Goal: Task Accomplishment & Management: Use online tool/utility

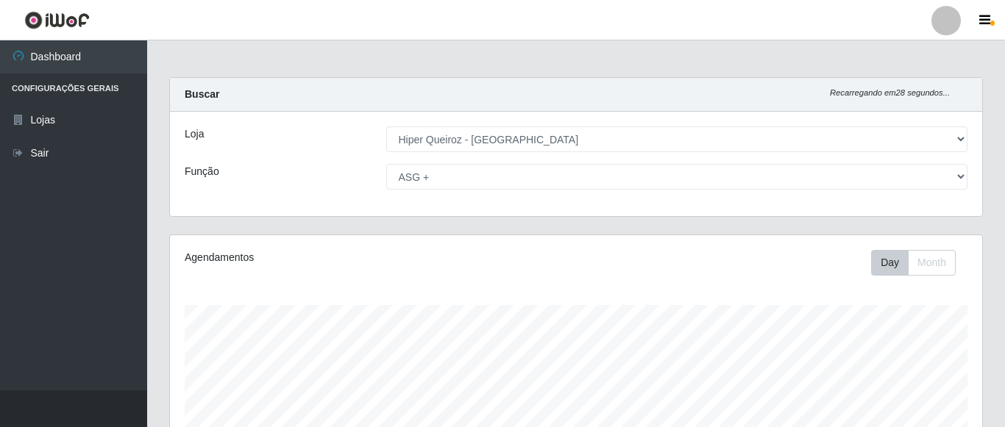
select select "497"
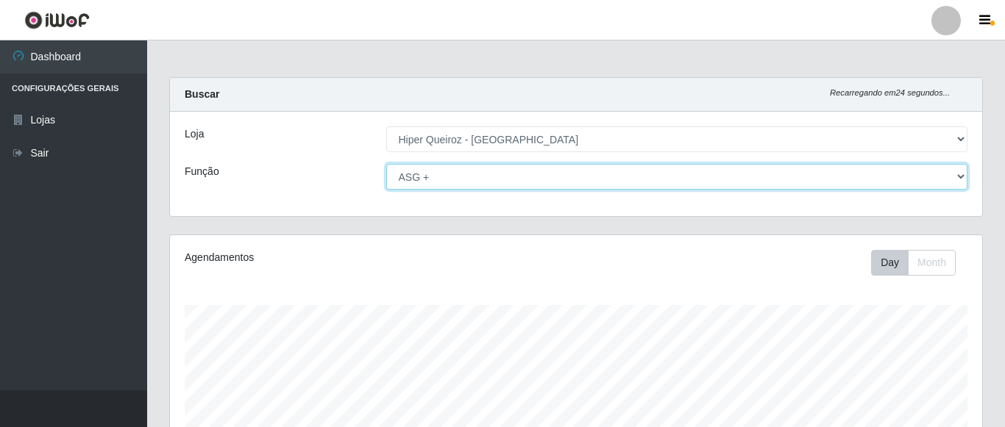
click at [386, 164] on select "[Selecione...] ASG ASG + ASG ++ Embalador Embalador + Embalador ++ Repositor Re…" at bounding box center [677, 177] width 582 height 26
click option "Repositor" at bounding box center [0, 0] width 0 height 0
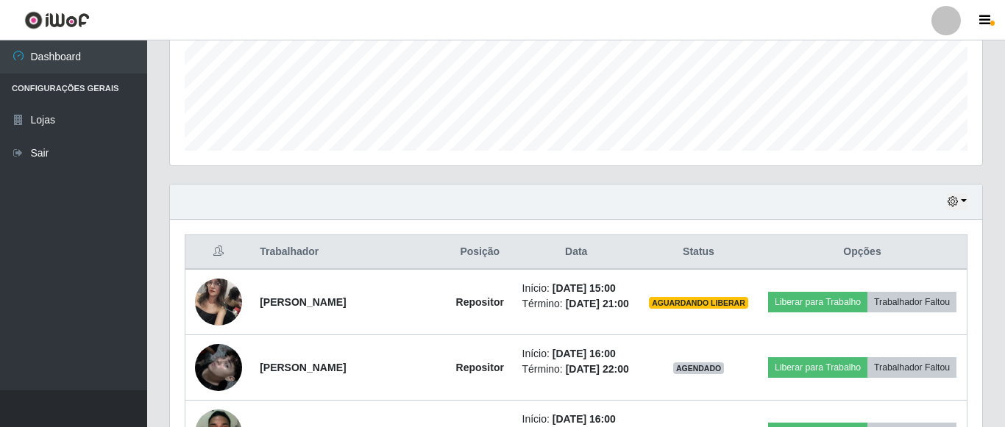
scroll to position [450, 0]
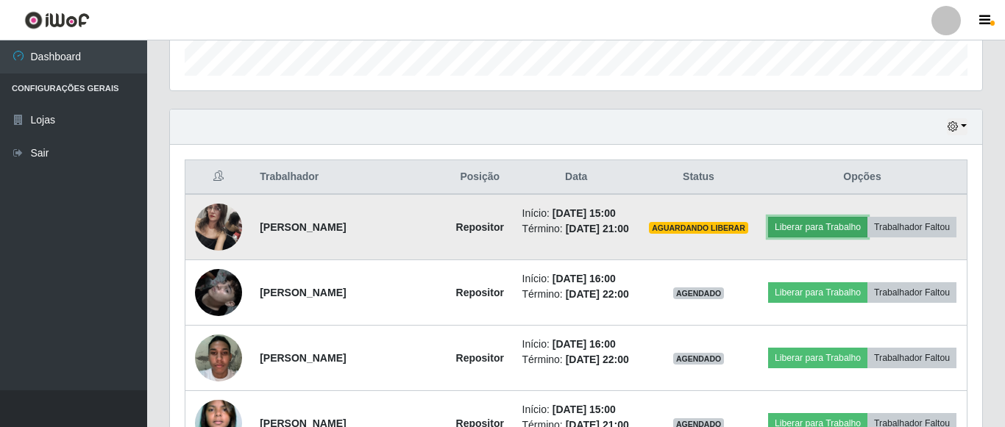
click at [794, 224] on button "Liberar para Trabalho" at bounding box center [817, 227] width 99 height 21
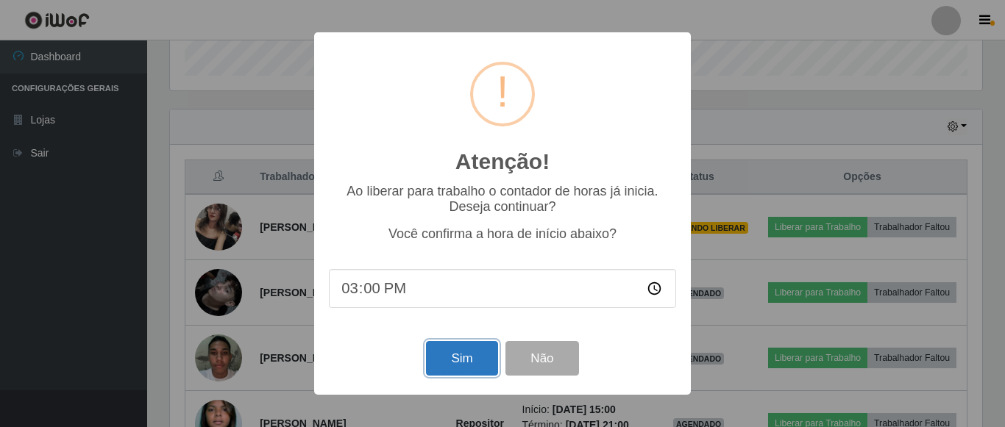
click at [468, 360] on button "Sim" at bounding box center [461, 358] width 71 height 35
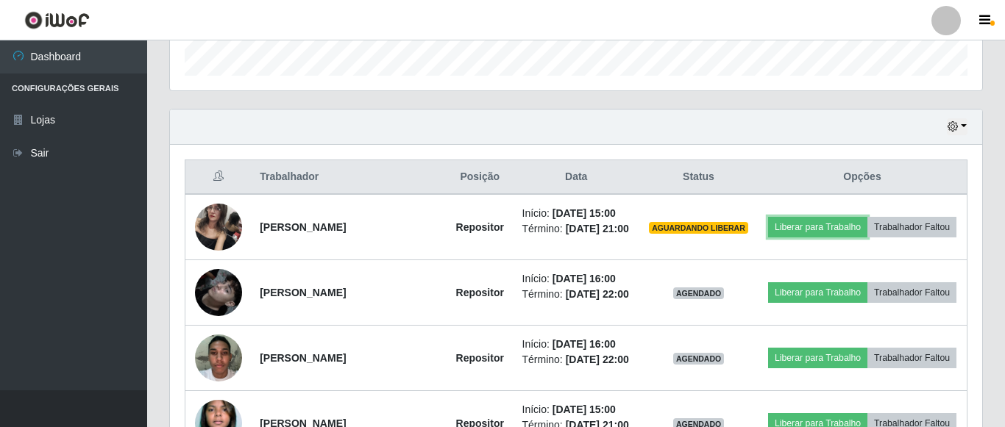
scroll to position [288, 0]
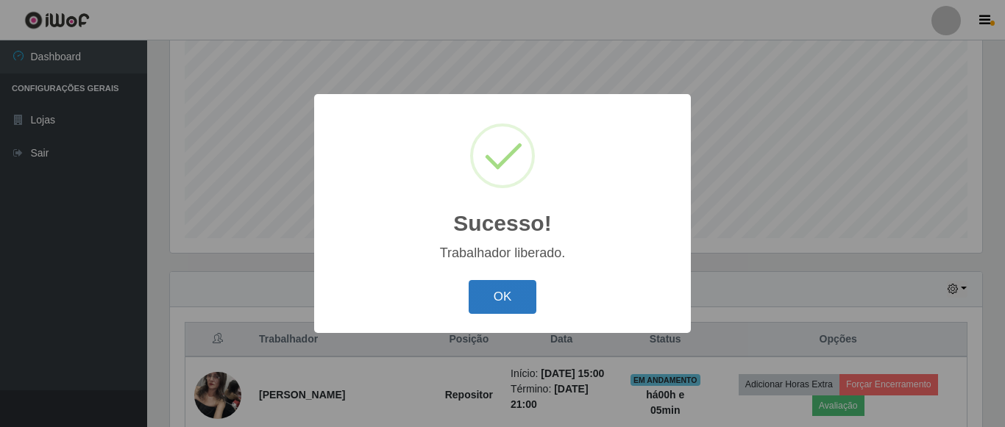
click at [527, 307] on button "OK" at bounding box center [503, 297] width 68 height 35
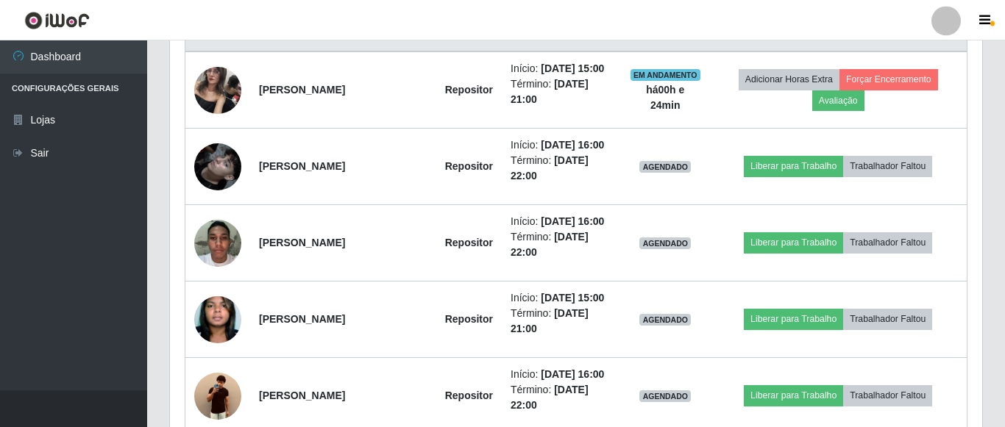
scroll to position [527, 0]
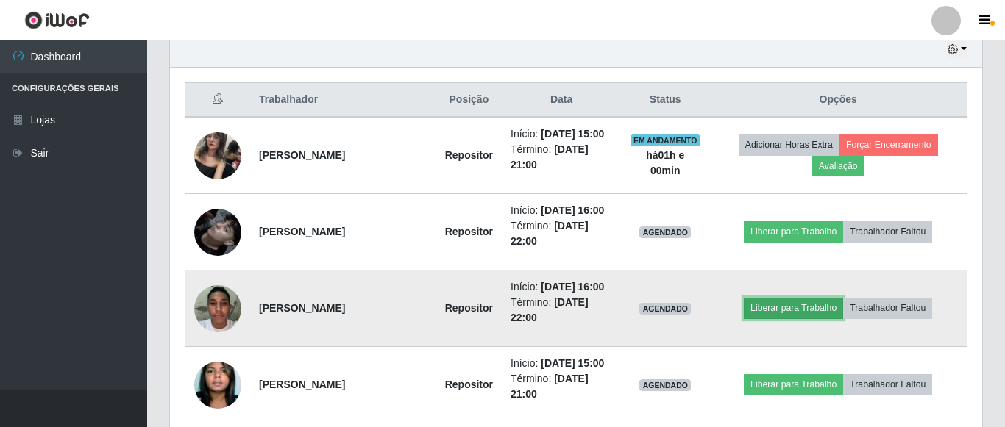
click at [788, 310] on button "Liberar para Trabalho" at bounding box center [793, 308] width 99 height 21
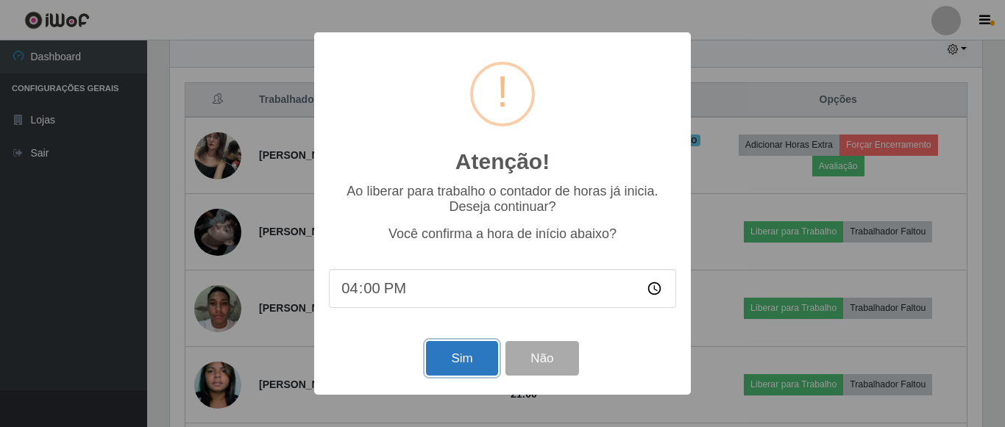
click at [479, 373] on button "Sim" at bounding box center [461, 358] width 71 height 35
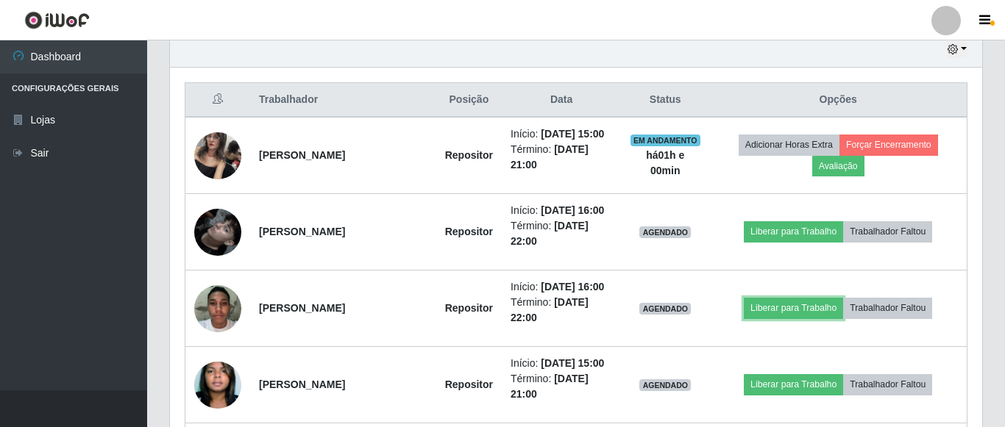
scroll to position [288, 0]
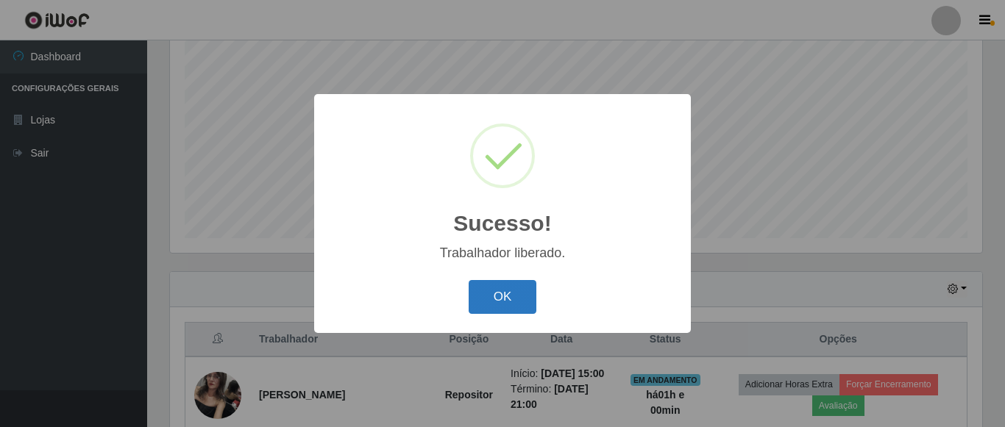
click at [507, 288] on button "OK" at bounding box center [503, 297] width 68 height 35
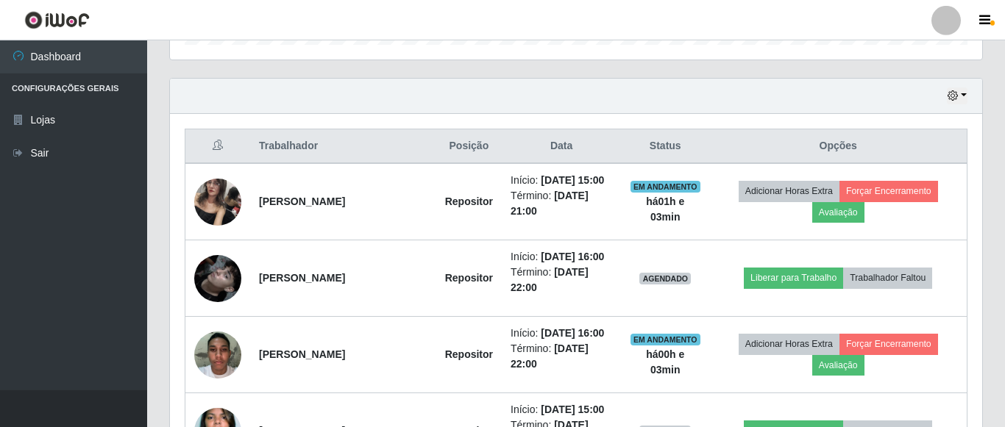
scroll to position [513, 0]
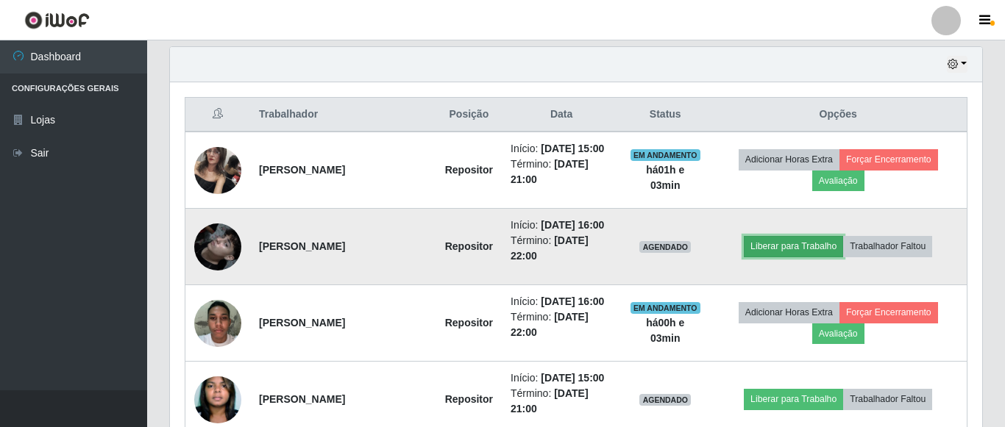
click at [795, 247] on button "Liberar para Trabalho" at bounding box center [793, 246] width 99 height 21
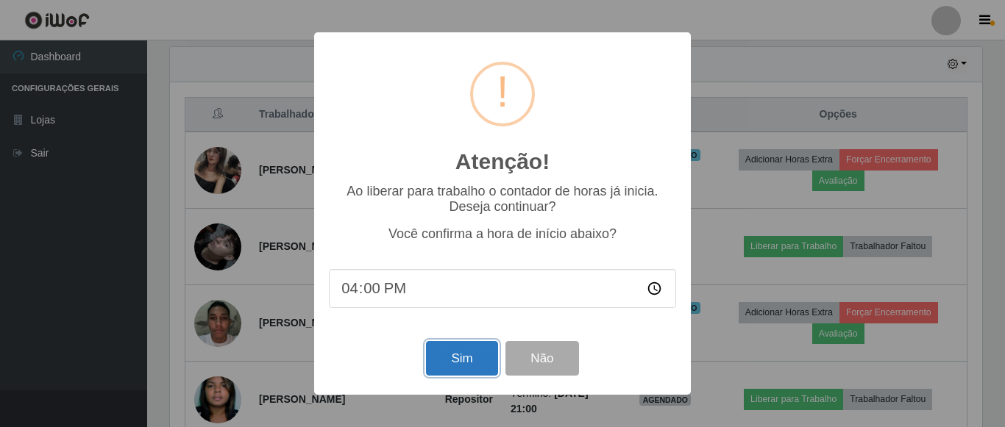
click at [474, 363] on button "Sim" at bounding box center [461, 358] width 71 height 35
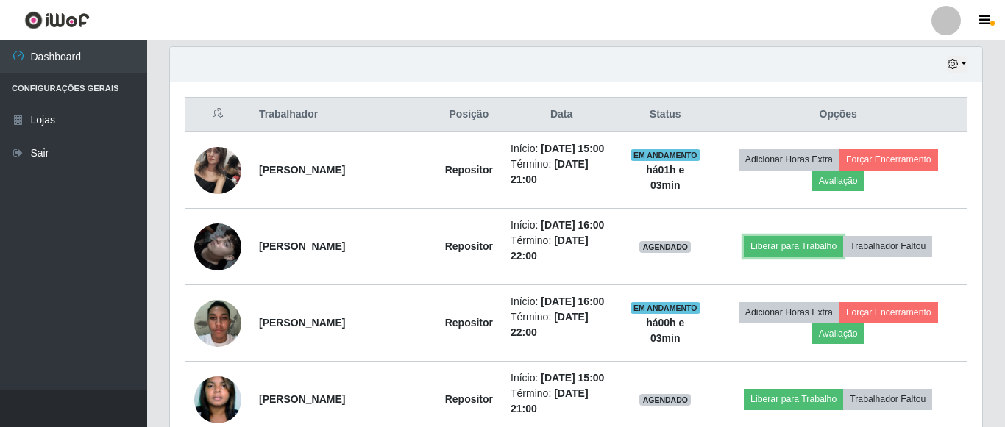
scroll to position [288, 0]
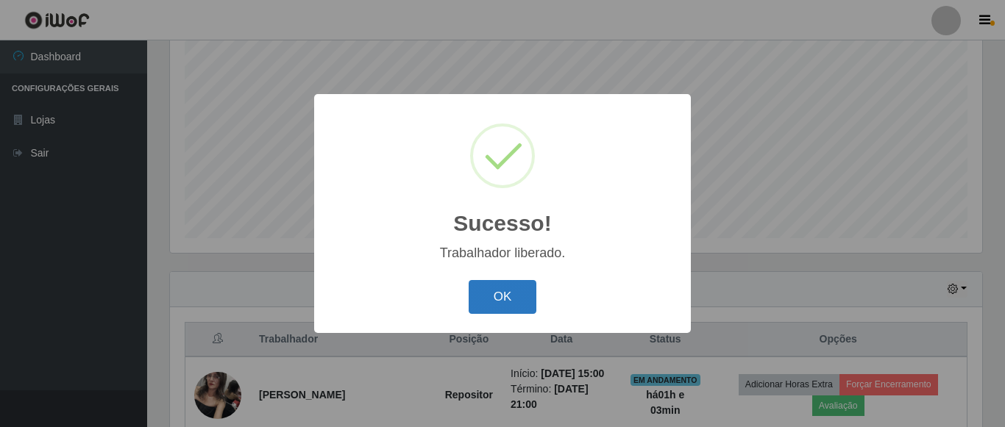
click at [488, 303] on button "OK" at bounding box center [503, 297] width 68 height 35
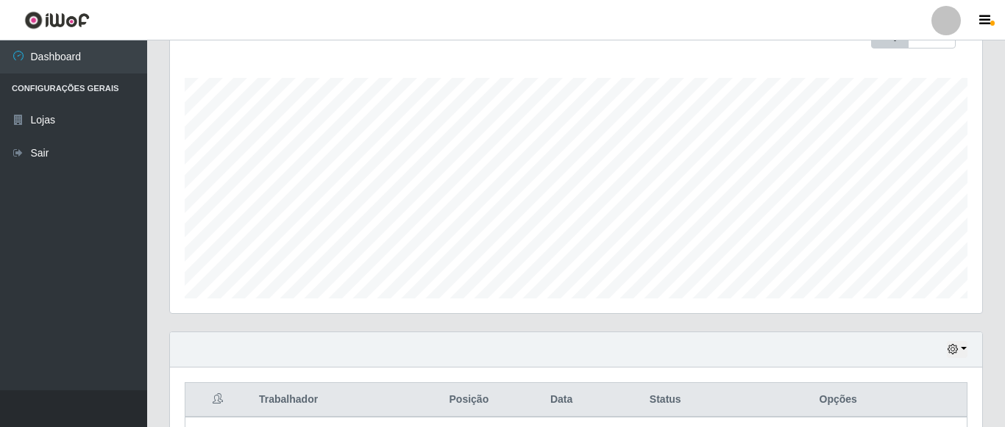
scroll to position [0, 0]
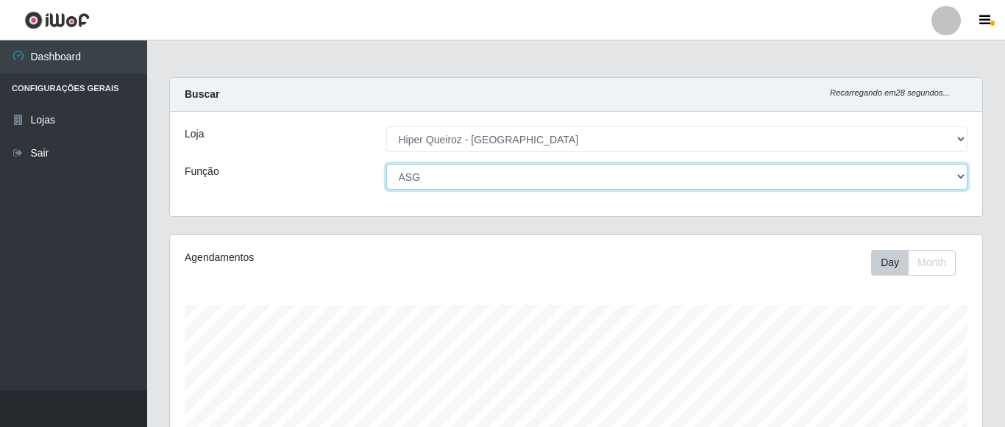
click option "ASG" at bounding box center [0, 0] width 0 height 0
click at [386, 164] on select "[Selecione...] ASG ASG + ASG ++ Embalador Embalador + Embalador ++ Repositor Re…" at bounding box center [677, 177] width 582 height 26
click option "ASG +" at bounding box center [0, 0] width 0 height 0
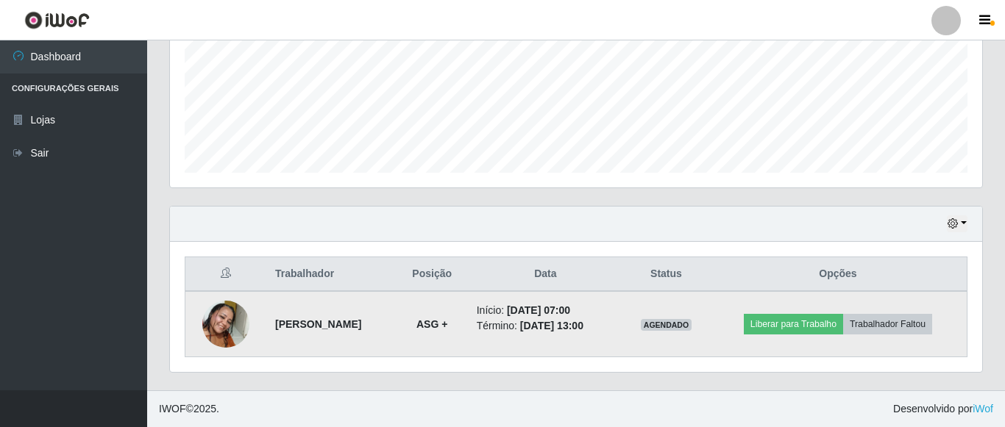
click at [465, 366] on div "Trabalhador Posição Data Status Opções [PERSON_NAME] ASG + Início: [DATE] 07:00…" at bounding box center [576, 307] width 812 height 130
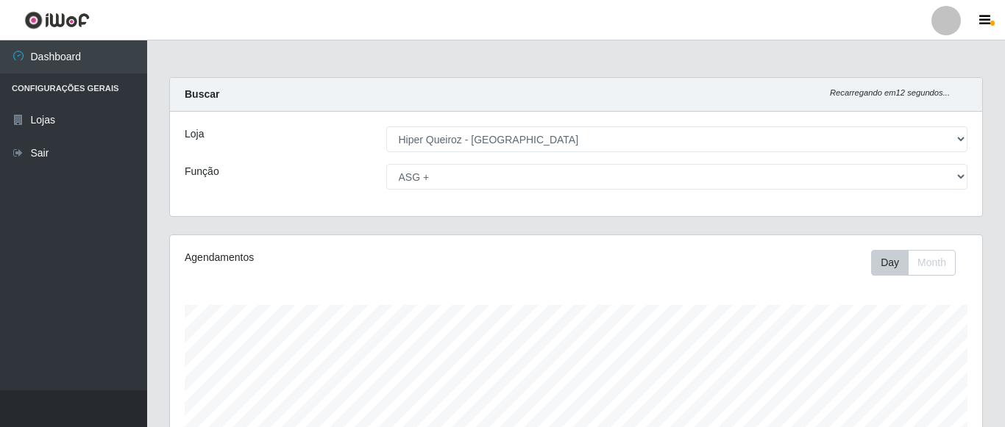
scroll to position [225, 0]
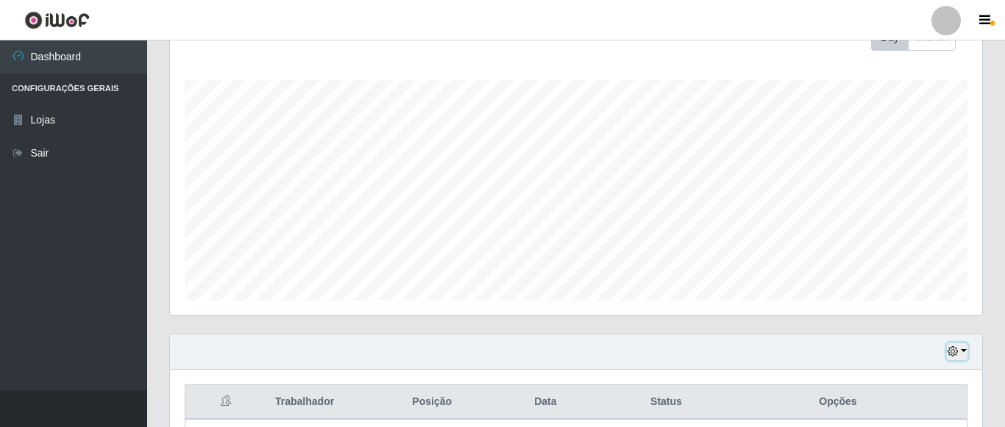
click at [955, 360] on button "button" at bounding box center [957, 351] width 21 height 17
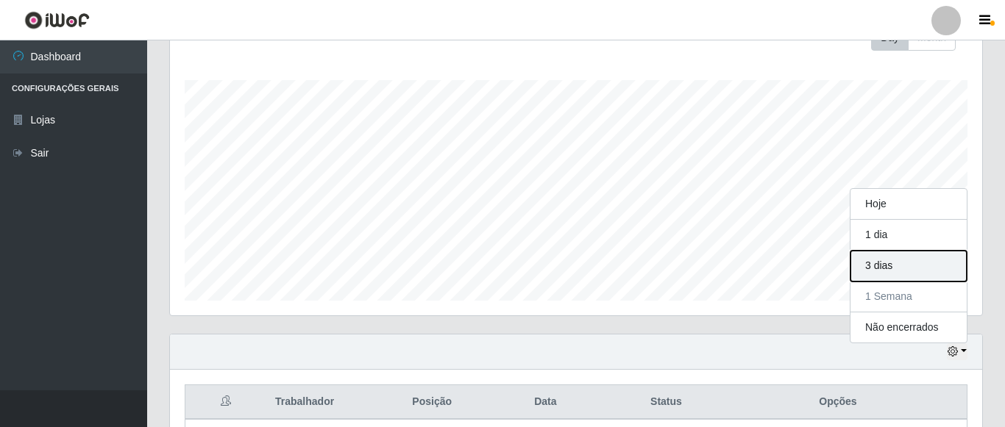
click at [894, 270] on button "3 dias" at bounding box center [908, 266] width 116 height 31
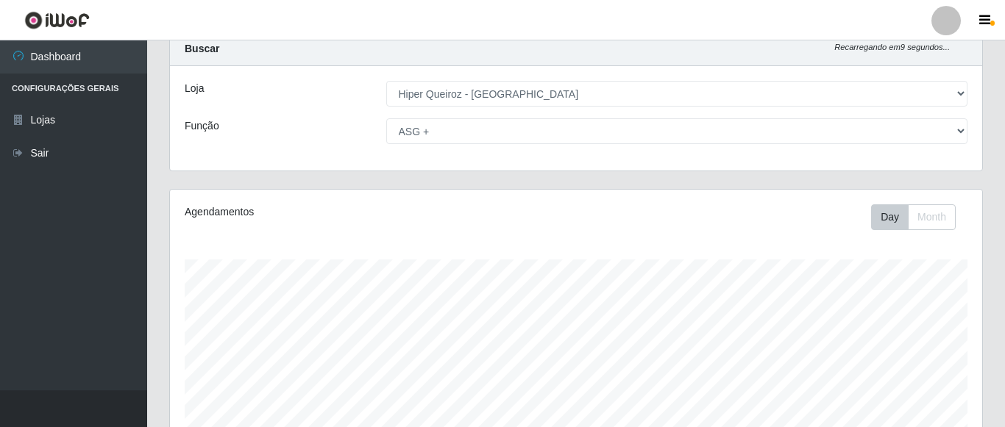
scroll to position [0, 0]
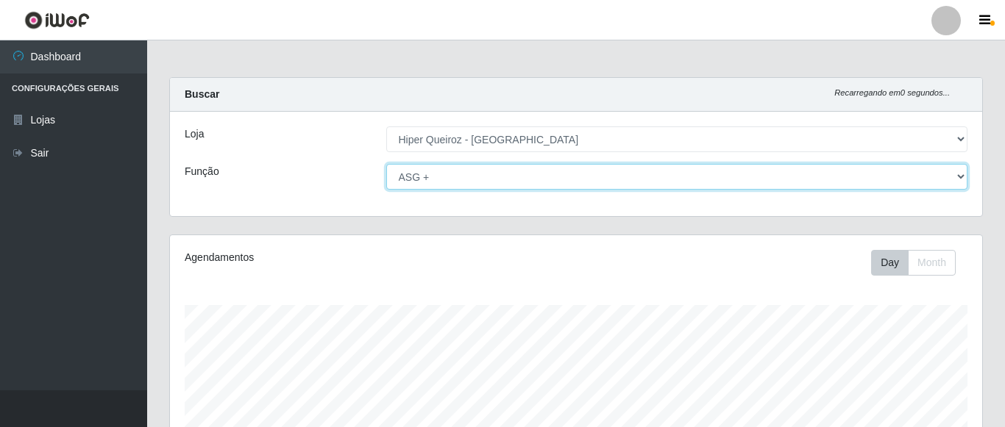
click at [386, 164] on select "[Selecione...] ASG ASG + ASG ++ Embalador Embalador + Embalador ++ Repositor Re…" at bounding box center [677, 177] width 582 height 26
click option "ASG ++" at bounding box center [0, 0] width 0 height 0
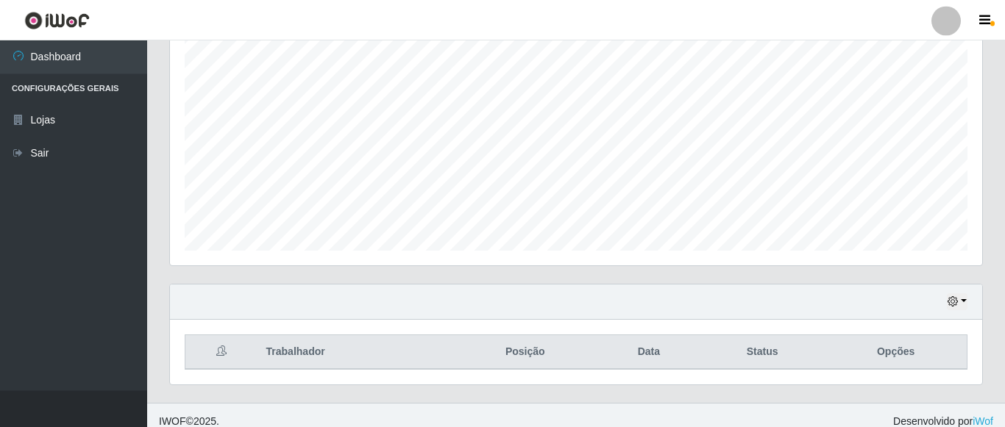
scroll to position [288, 0]
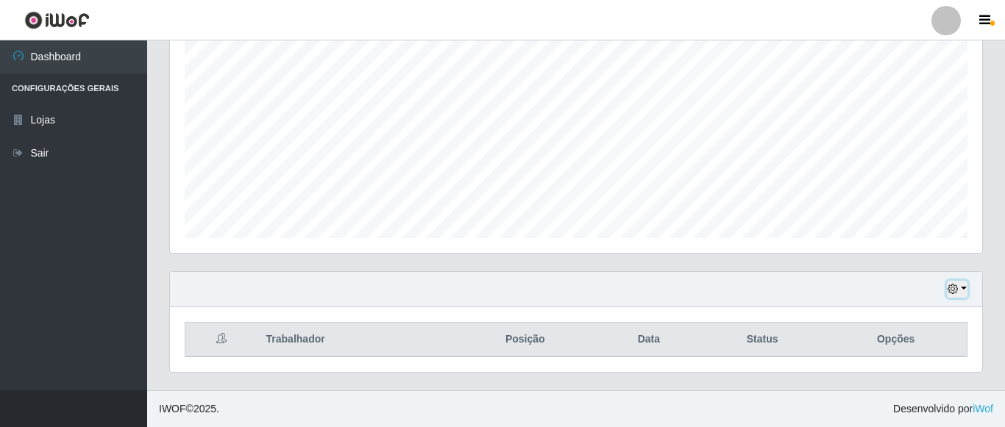
click at [952, 296] on button "button" at bounding box center [957, 289] width 21 height 17
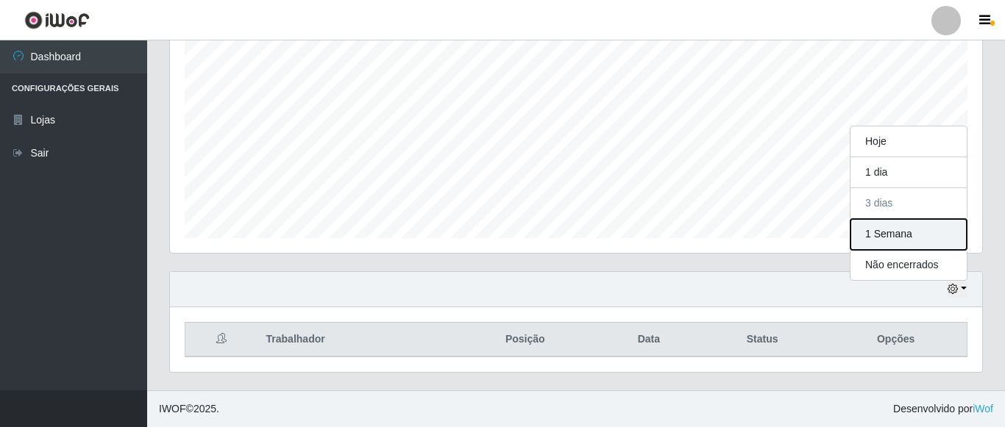
click at [893, 235] on button "1 Semana" at bounding box center [908, 234] width 116 height 31
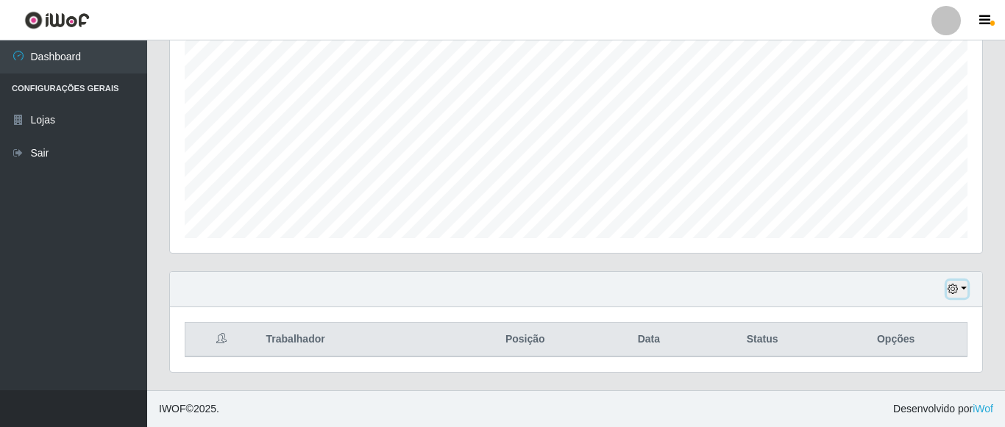
click at [950, 292] on icon "button" at bounding box center [952, 289] width 10 height 10
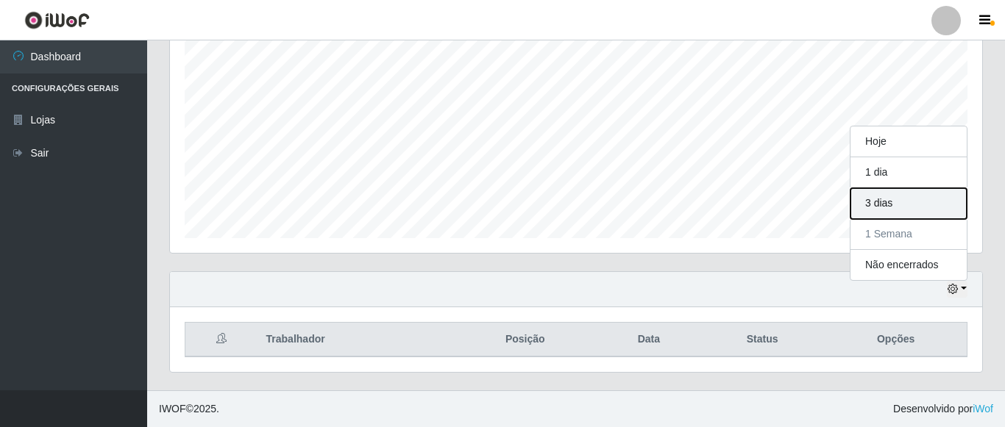
click at [886, 208] on button "3 dias" at bounding box center [908, 203] width 116 height 31
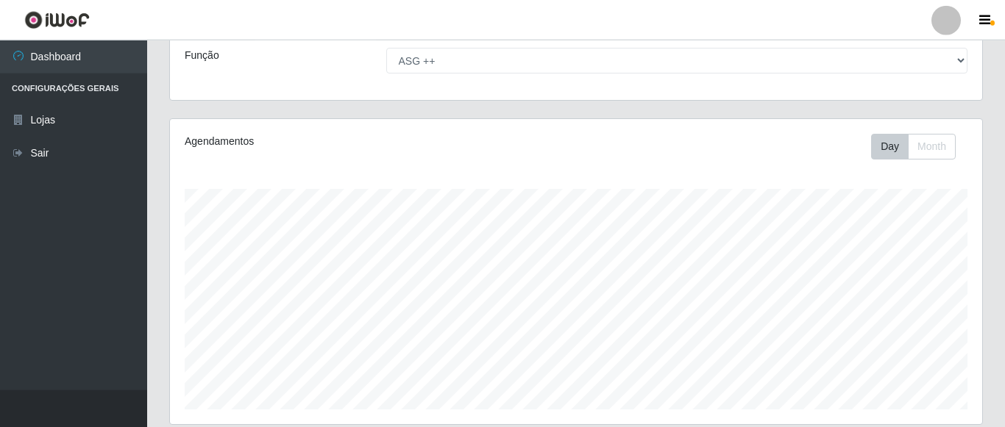
scroll to position [0, 0]
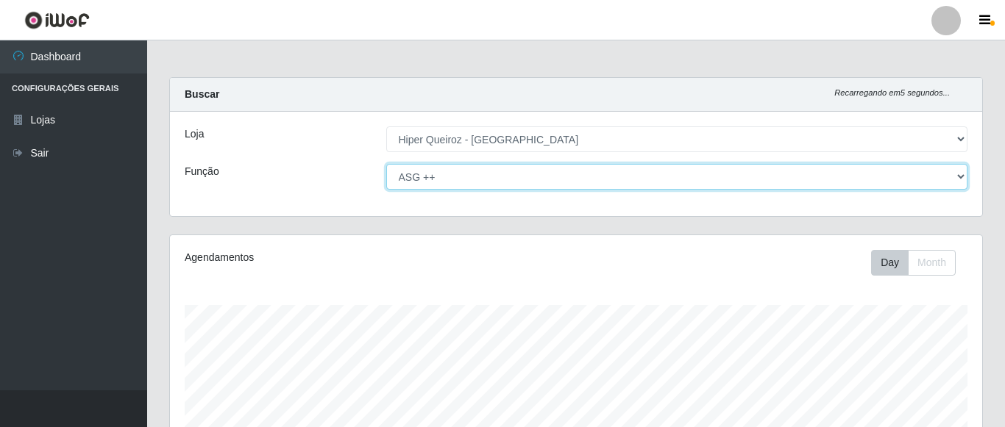
click at [386, 164] on select "[Selecione...] ASG ASG + ASG ++ Embalador Embalador + Embalador ++ Repositor Re…" at bounding box center [677, 177] width 582 height 26
click option "ASG +" at bounding box center [0, 0] width 0 height 0
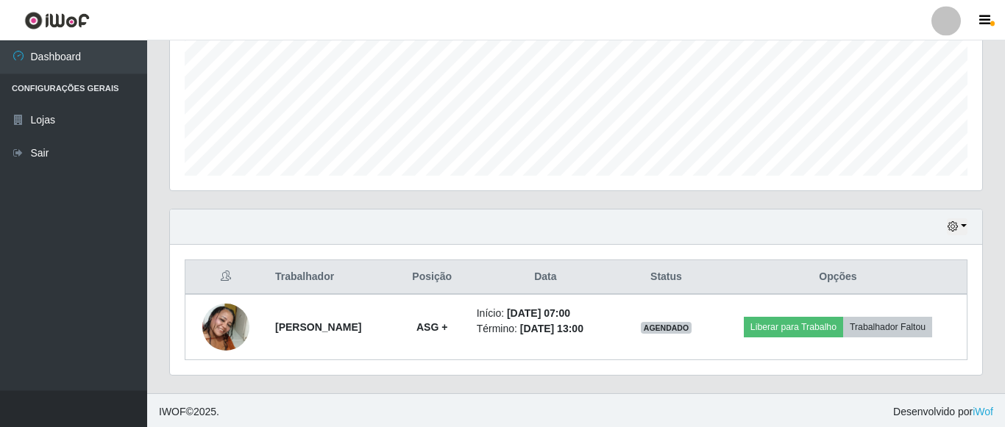
scroll to position [353, 0]
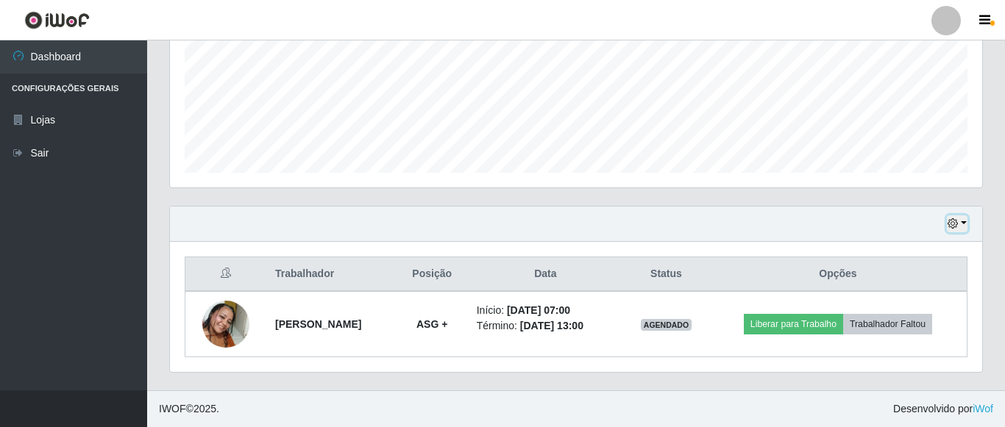
click at [950, 227] on icon "button" at bounding box center [952, 223] width 10 height 10
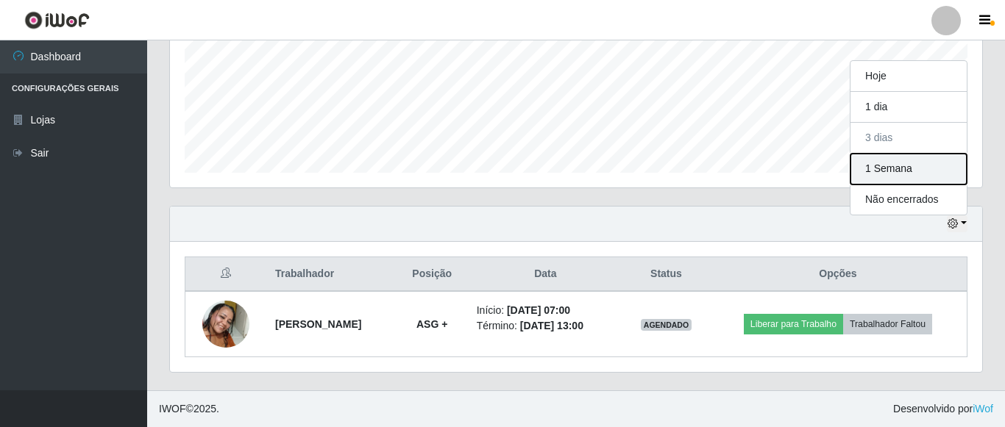
click at [905, 176] on button "1 Semana" at bounding box center [908, 169] width 116 height 31
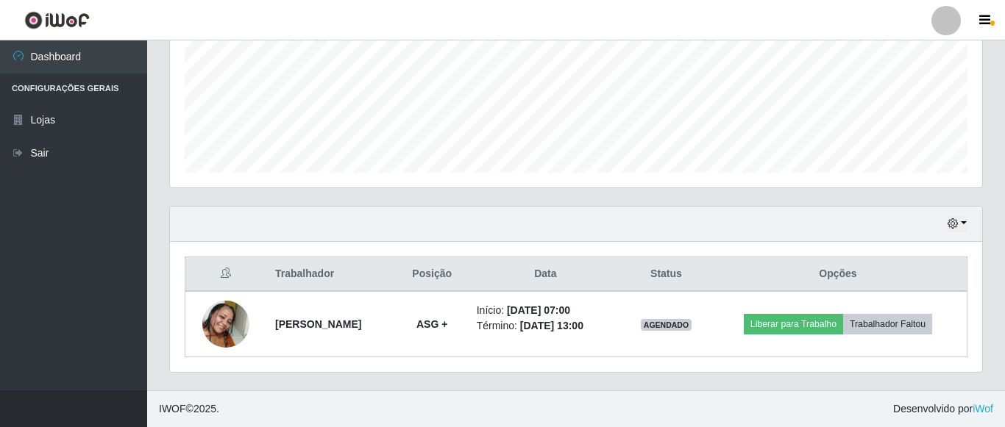
scroll to position [0, 0]
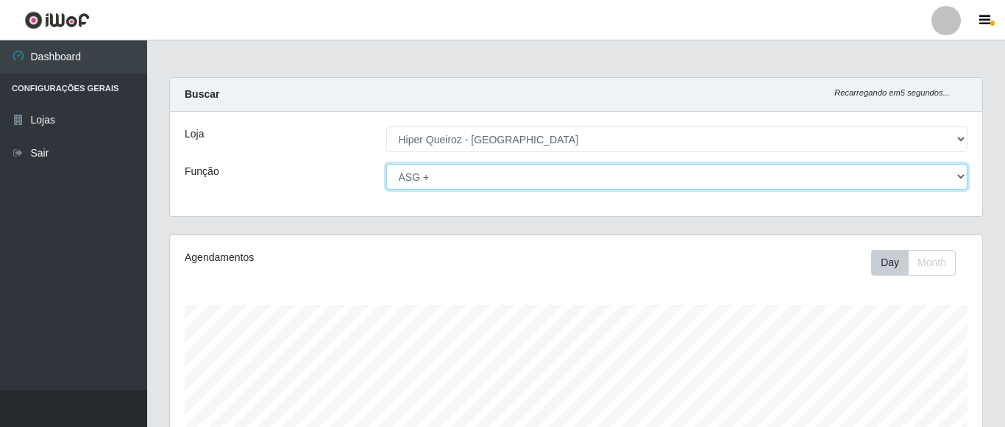
click at [386, 164] on select "[Selecione...] ASG ASG + ASG ++ Embalador Embalador + Embalador ++ Repositor Re…" at bounding box center [677, 177] width 582 height 26
select select "16"
click option "ASG" at bounding box center [0, 0] width 0 height 0
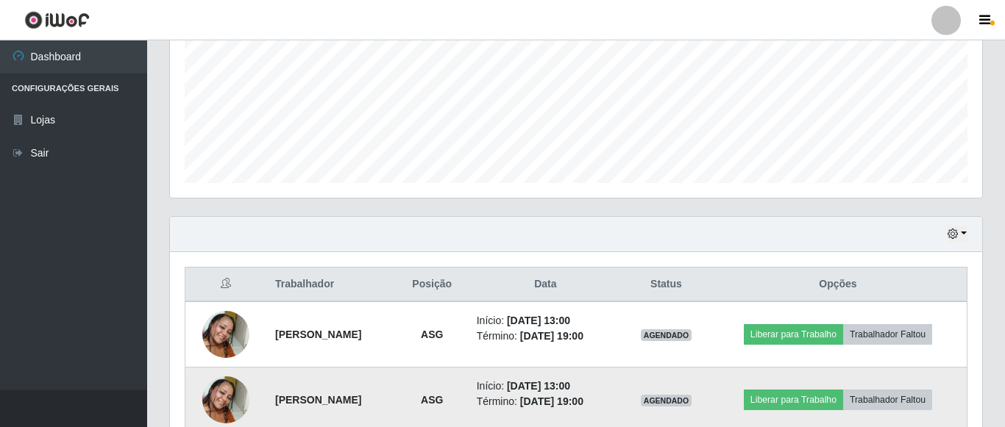
scroll to position [343, 0]
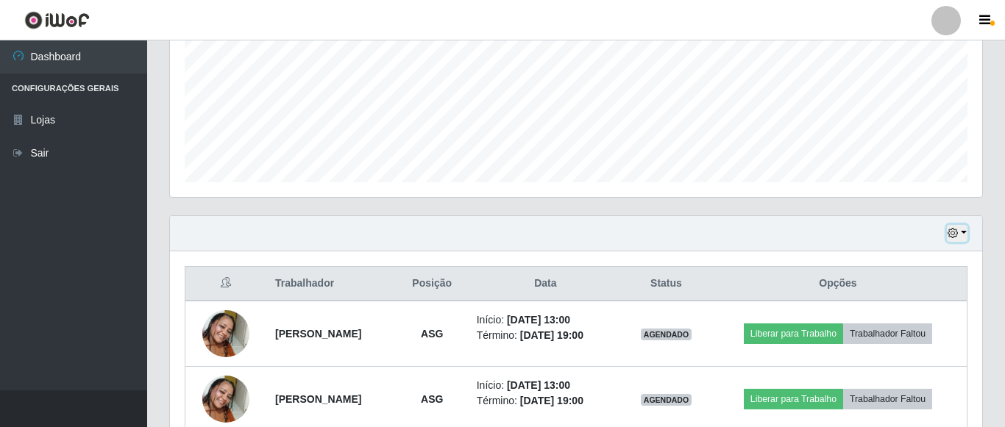
click at [957, 236] on icon "button" at bounding box center [952, 233] width 10 height 10
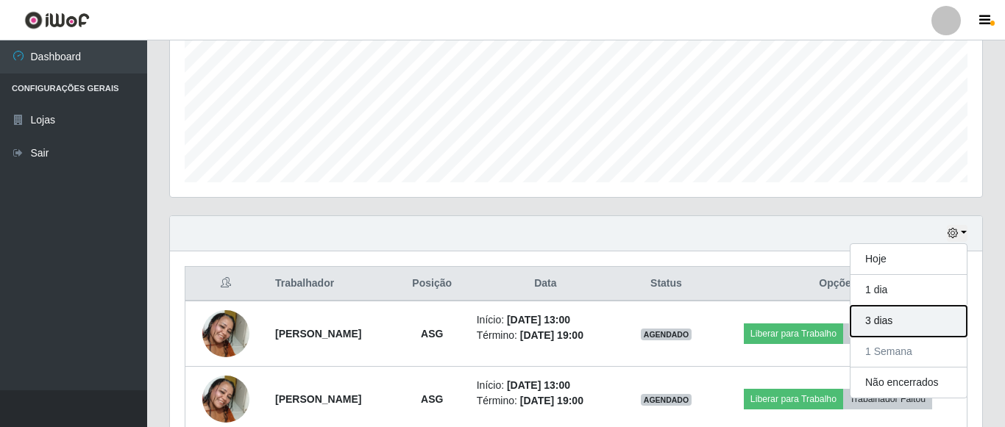
click at [883, 321] on button "3 dias" at bounding box center [908, 321] width 116 height 31
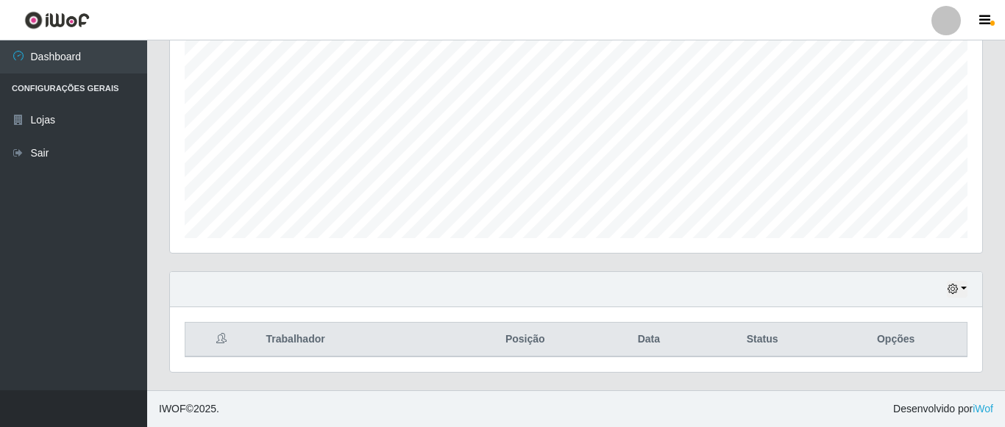
scroll to position [288, 0]
click at [953, 291] on icon "button" at bounding box center [952, 289] width 10 height 10
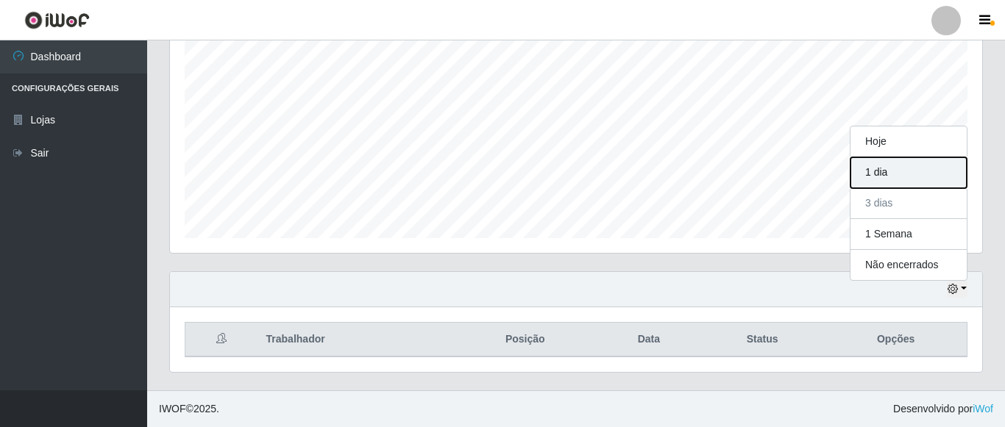
click at [877, 177] on button "1 dia" at bounding box center [908, 172] width 116 height 31
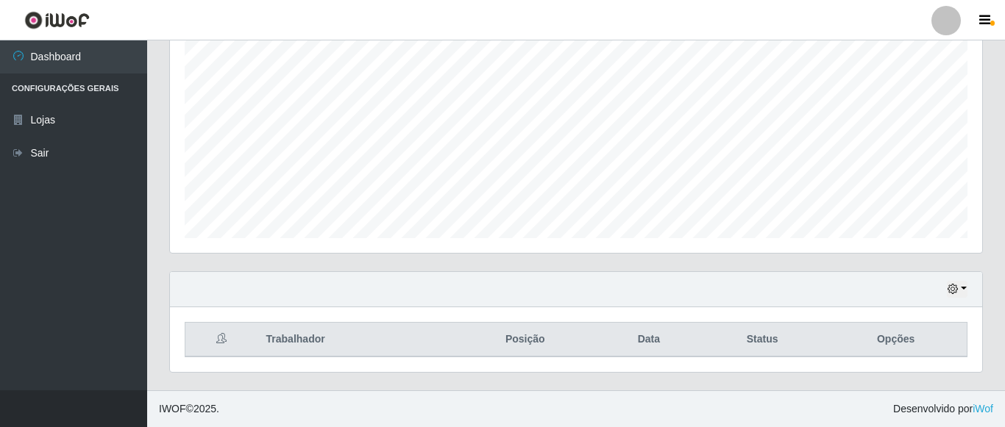
click at [968, 285] on div "Hoje 1 dia 3 dias 1 Semana Não encerrados" at bounding box center [576, 289] width 812 height 35
click at [963, 288] on button "button" at bounding box center [957, 289] width 21 height 17
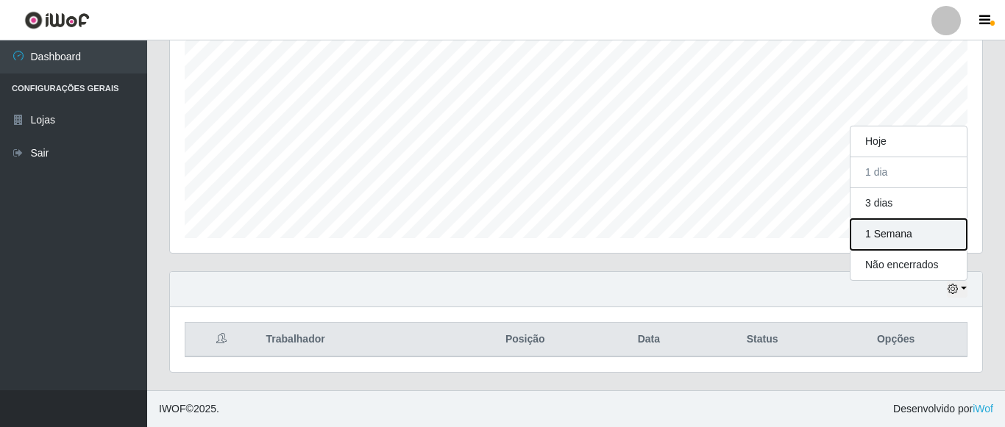
click at [902, 244] on button "1 Semana" at bounding box center [908, 234] width 116 height 31
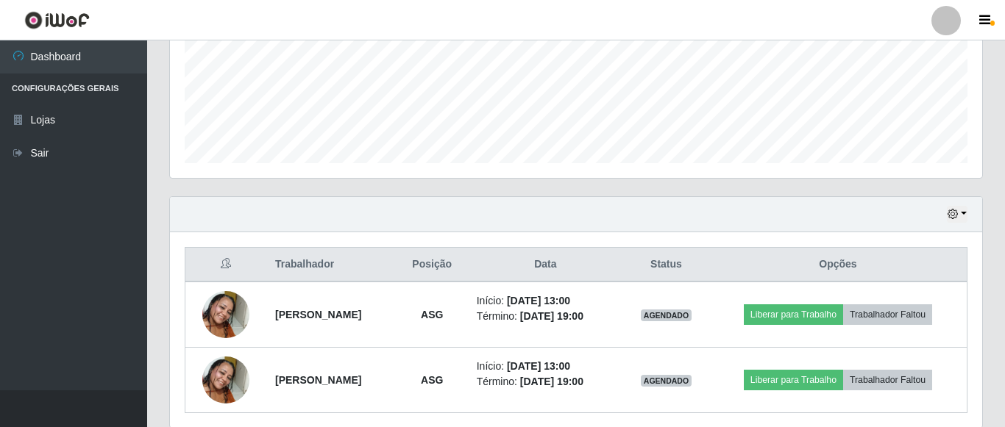
scroll to position [0, 0]
